Goal: Contribute content

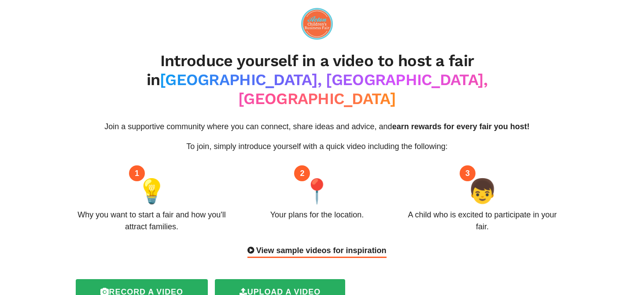
click at [334, 244] on div "View sample videos for inspiration" at bounding box center [317, 250] width 139 height 13
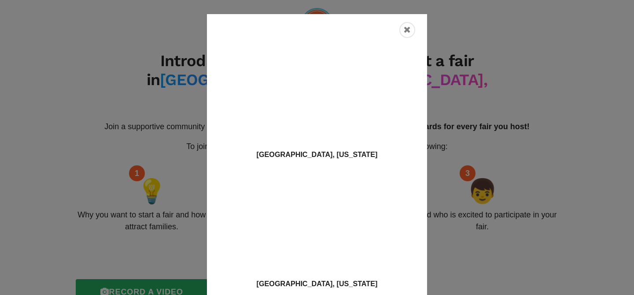
scroll to position [4, 0]
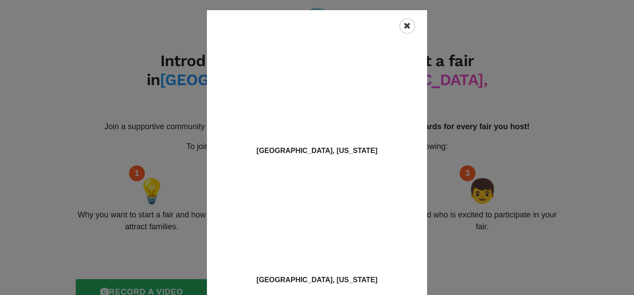
click at [409, 25] on icon "Close" at bounding box center [407, 26] width 7 height 9
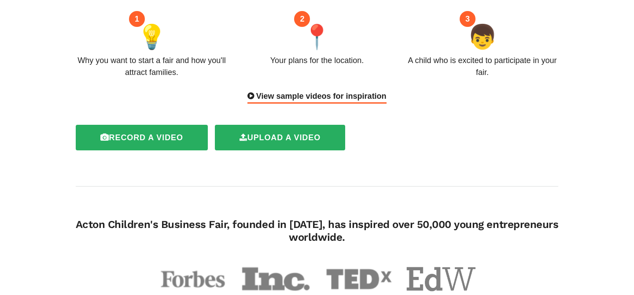
scroll to position [149, 0]
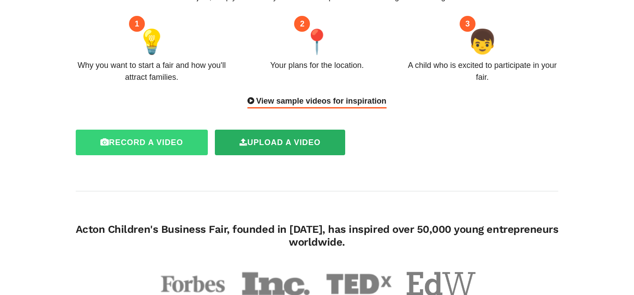
click at [138, 130] on label "Record a video" at bounding box center [142, 143] width 132 height 26
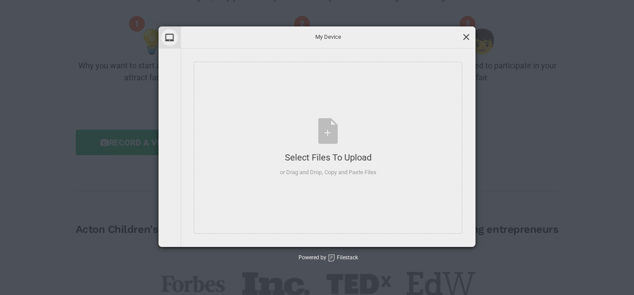
click at [464, 36] on span at bounding box center [467, 37] width 10 height 10
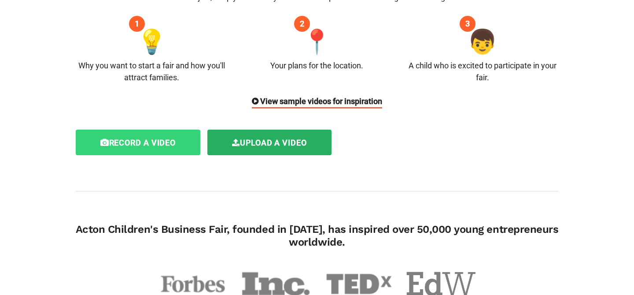
click at [164, 130] on label "Record a video" at bounding box center [138, 143] width 125 height 26
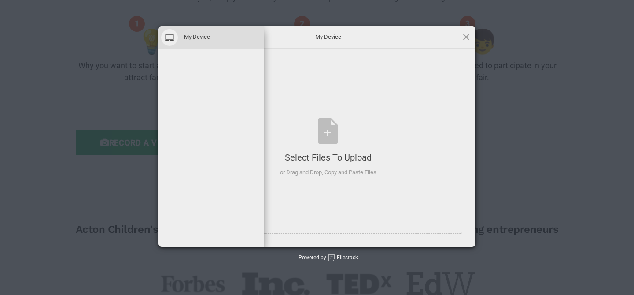
click at [235, 110] on div "My Device" at bounding box center [476, 136] width 634 height 220
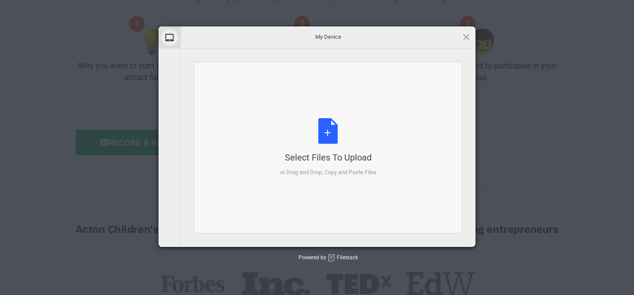
click at [326, 137] on div "Select Files to Upload or Drag and Drop, Copy and Paste Files" at bounding box center [328, 147] width 96 height 59
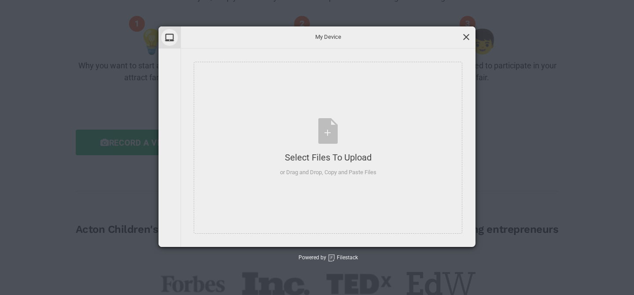
click at [470, 39] on span at bounding box center [467, 37] width 10 height 10
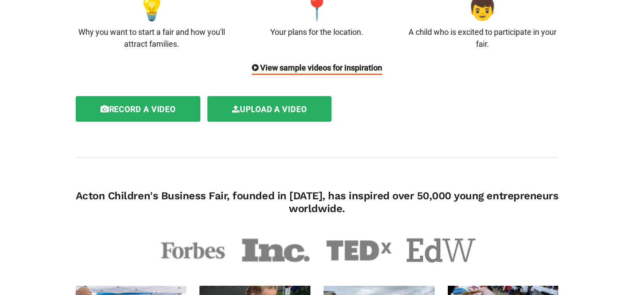
scroll to position [92, 0]
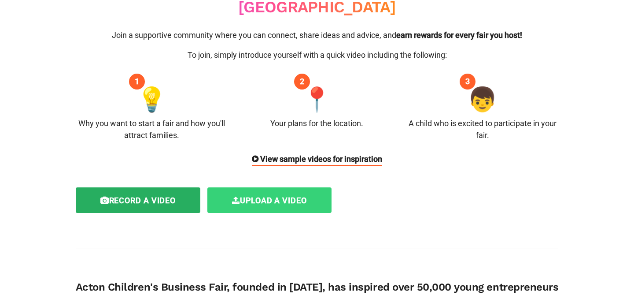
click at [257, 187] on label "Upload a video" at bounding box center [269, 200] width 124 height 26
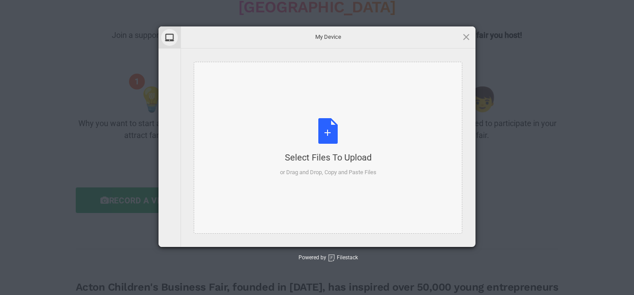
click at [333, 136] on div "Select Files to Upload or Drag and Drop, Copy and Paste Files" at bounding box center [328, 147] width 96 height 59
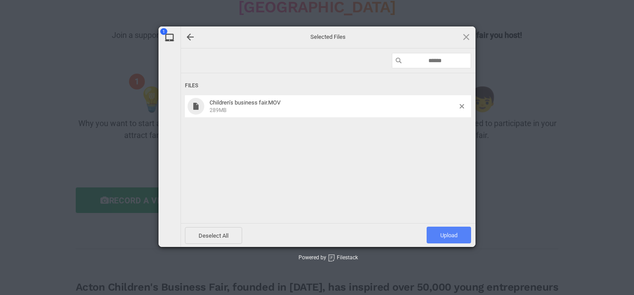
click at [452, 234] on span "Upload 1" at bounding box center [449, 235] width 17 height 7
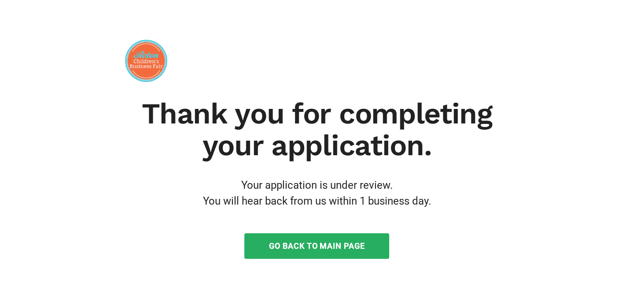
scroll to position [19, 0]
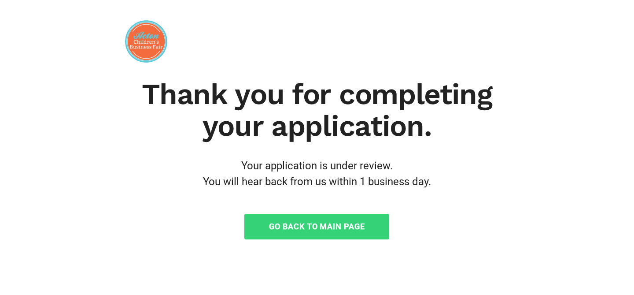
click at [308, 227] on link "Go Back to Main Page" at bounding box center [316, 227] width 145 height 26
